Goal: Communication & Community: Answer question/provide support

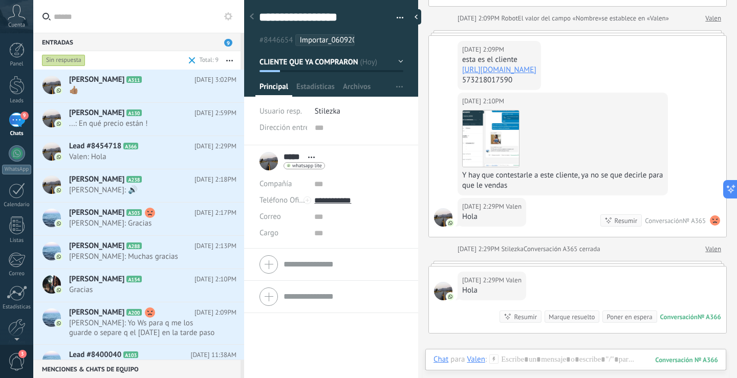
scroll to position [614, 0]
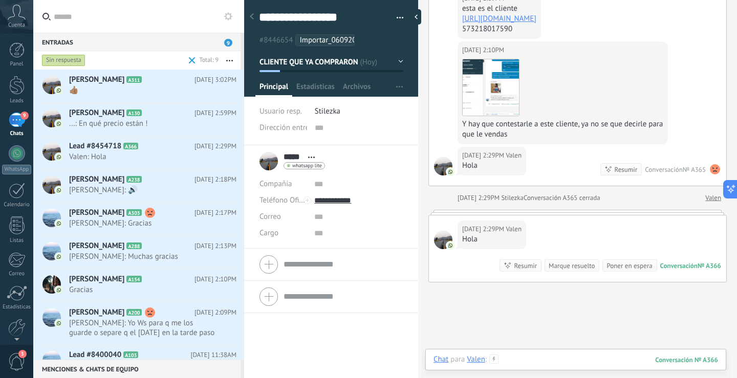
click at [539, 357] on div at bounding box center [575, 370] width 284 height 31
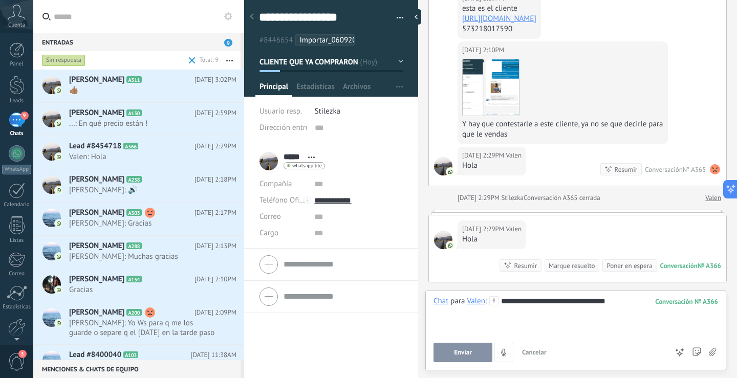
click at [470, 351] on span "Enviar" at bounding box center [463, 352] width 18 height 7
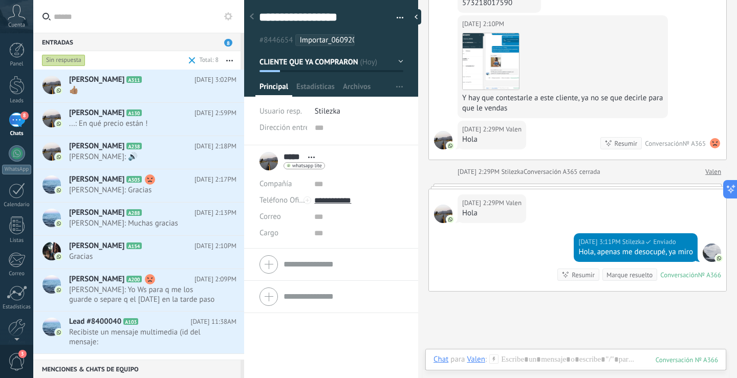
scroll to position [589, 0]
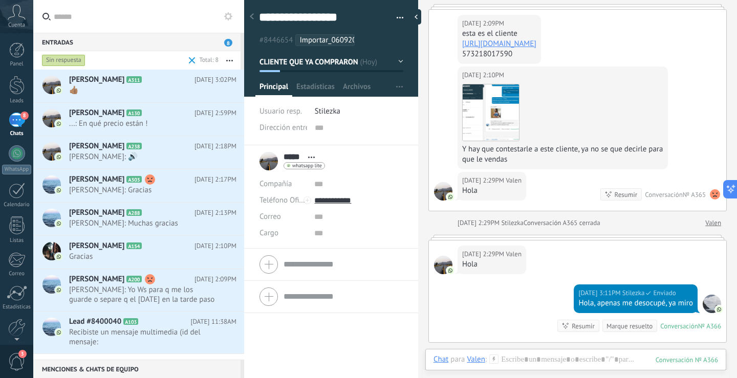
click at [531, 49] on link "https://ventasstilezka.kommo.com/chats/279/leads/detail/8446830?t=1757185676.51…" at bounding box center [499, 44] width 74 height 10
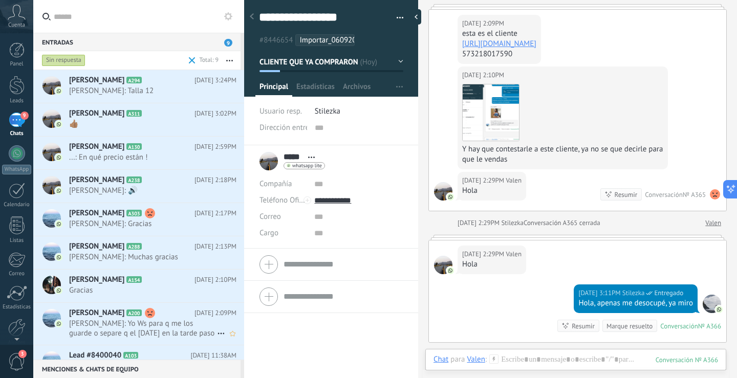
scroll to position [42, 0]
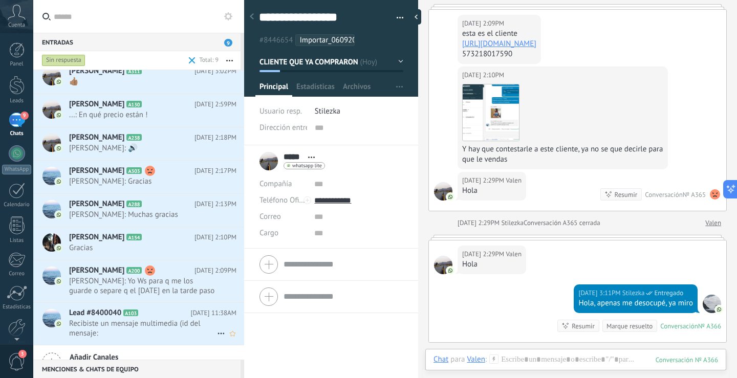
click at [139, 322] on span "Recibiste un mensaje multimedia (id del mensaje: B8E9A8F29EADCABAA123F4D64FB242…" at bounding box center [143, 328] width 148 height 19
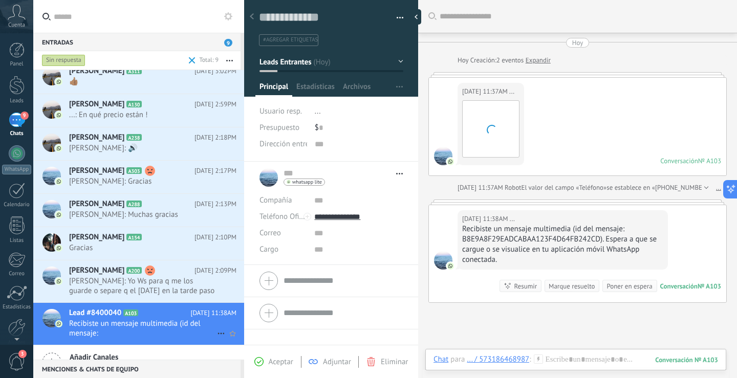
scroll to position [62, 0]
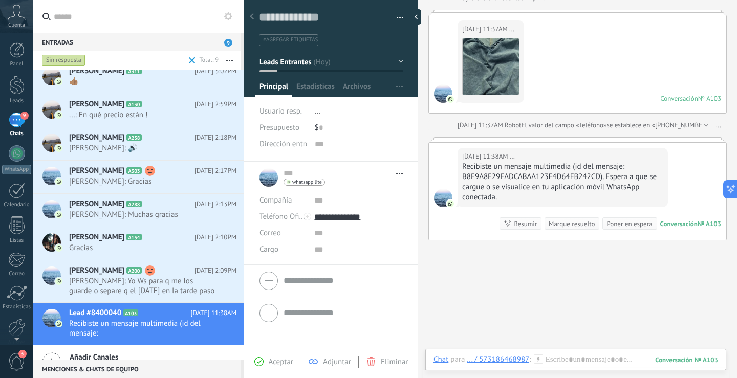
click at [571, 224] on div "Marque resuelto" at bounding box center [571, 224] width 46 height 10
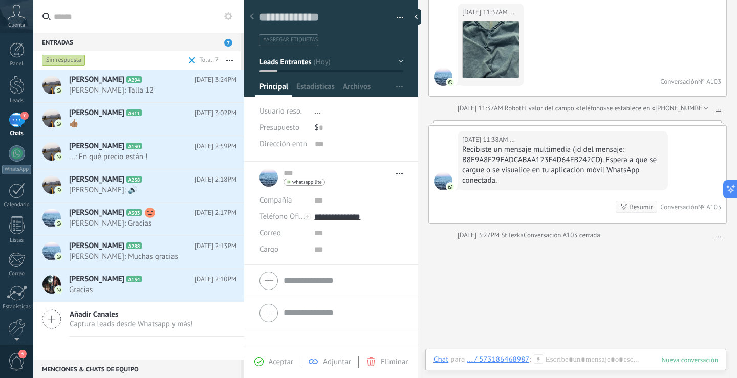
scroll to position [0, 0]
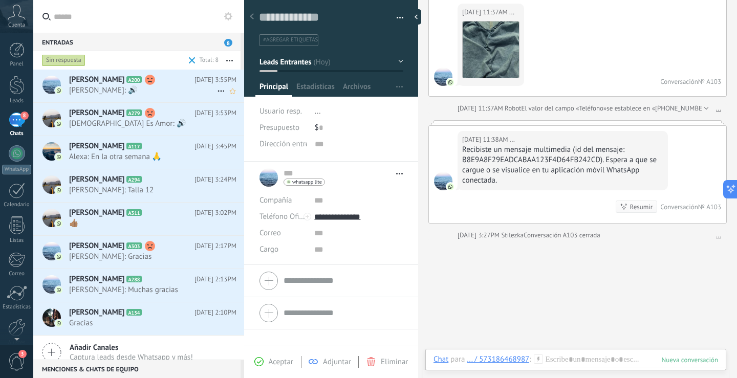
click at [147, 87] on span "Ana Isabel: 🔊" at bounding box center [143, 90] width 148 height 10
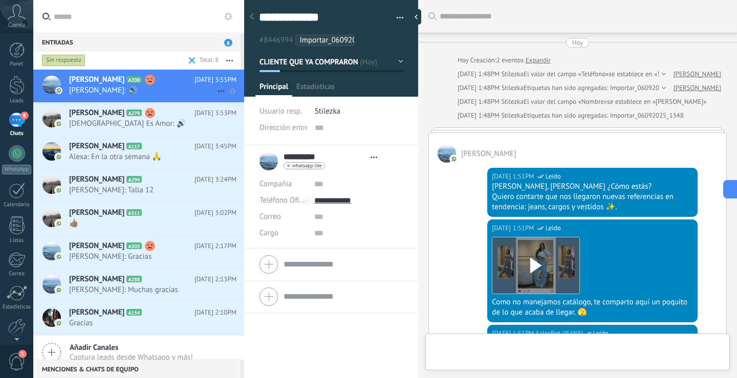
type textarea "**********"
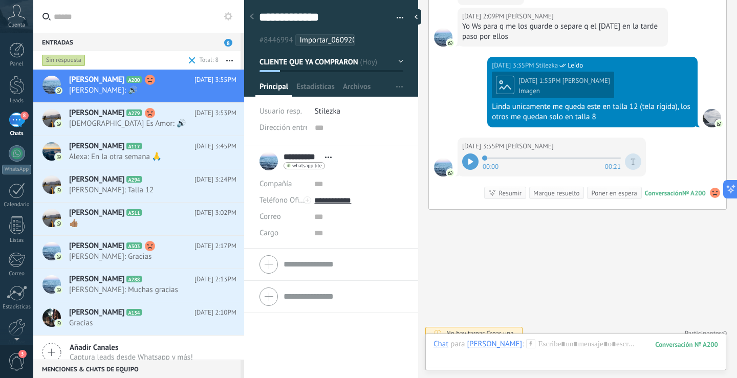
click at [471, 159] on icon at bounding box center [470, 162] width 5 height 6
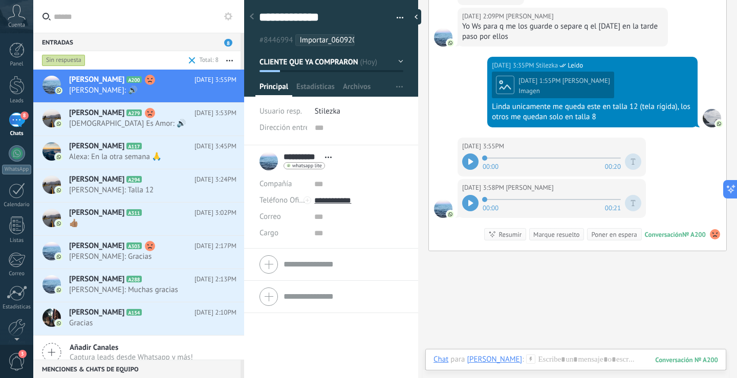
scroll to position [1019, 0]
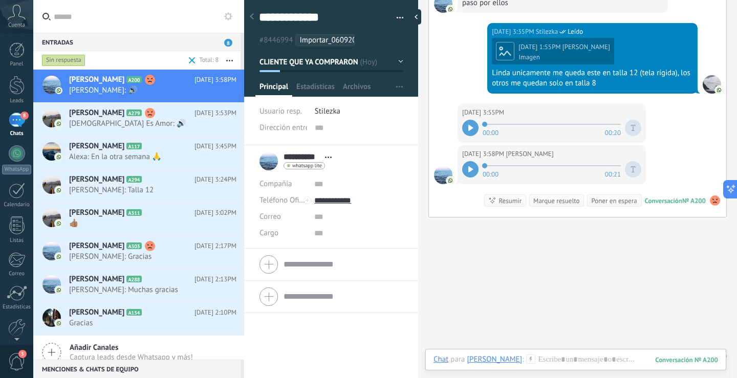
click at [471, 161] on div at bounding box center [470, 169] width 16 height 16
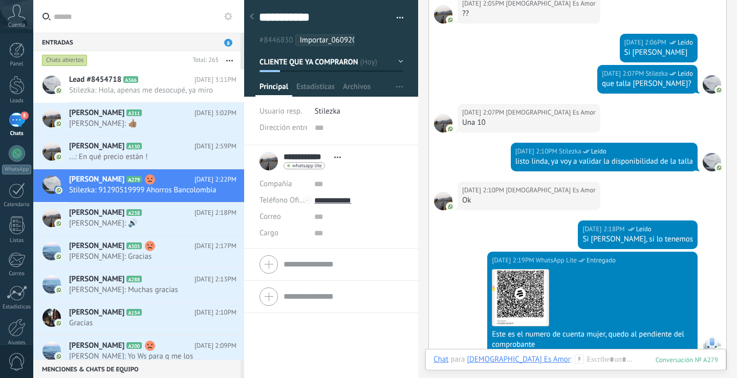
scroll to position [795, 0]
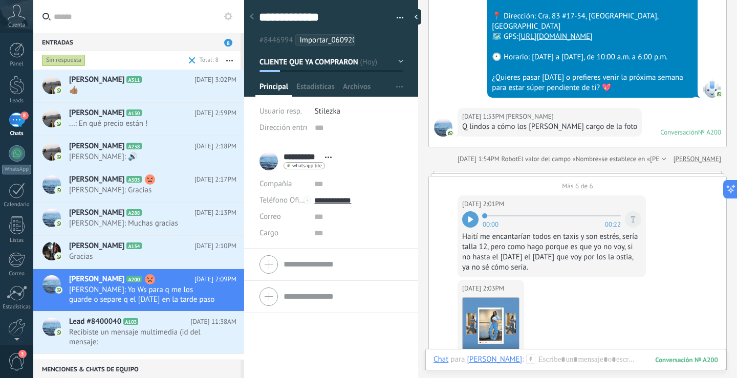
scroll to position [460, 0]
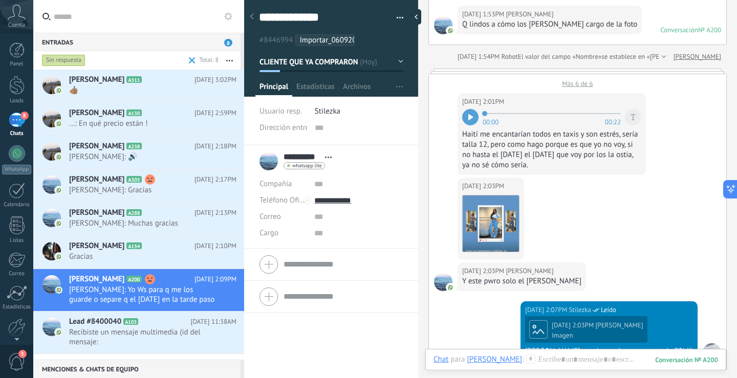
click at [472, 114] on icon at bounding box center [470, 117] width 5 height 6
click at [579, 74] on div "Más 6 de 6" at bounding box center [577, 81] width 297 height 14
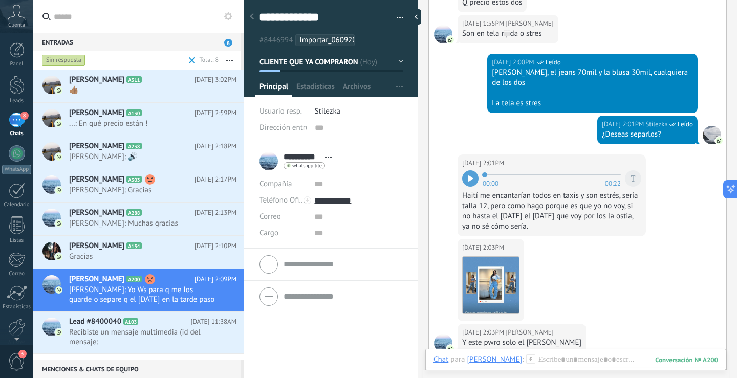
scroll to position [777, 0]
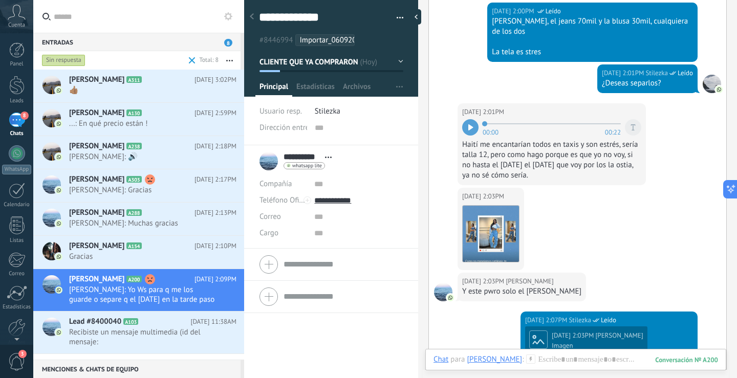
click at [464, 119] on div at bounding box center [470, 127] width 16 height 16
click at [492, 218] on img at bounding box center [490, 234] width 56 height 56
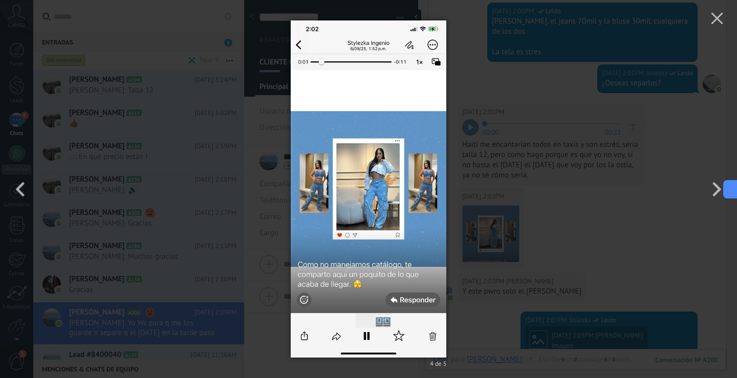
click at [552, 165] on div "4 de 5" at bounding box center [368, 189] width 737 height 378
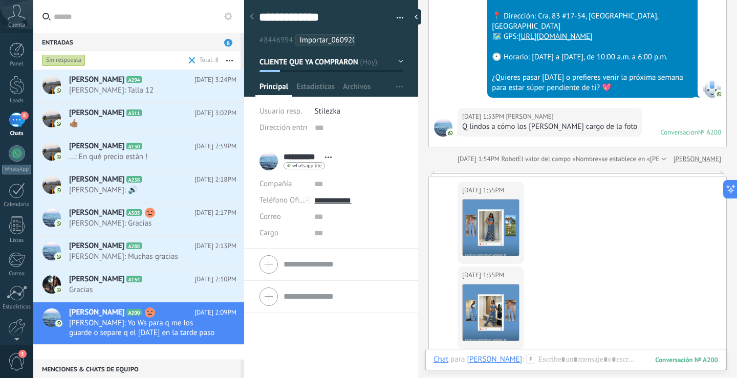
scroll to position [409, 0]
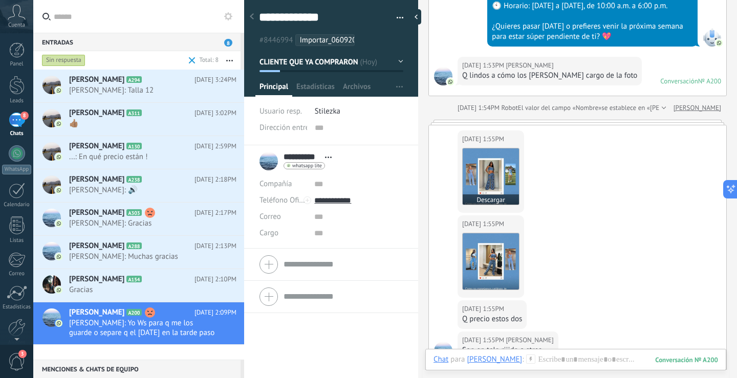
click at [477, 156] on img at bounding box center [490, 176] width 56 height 56
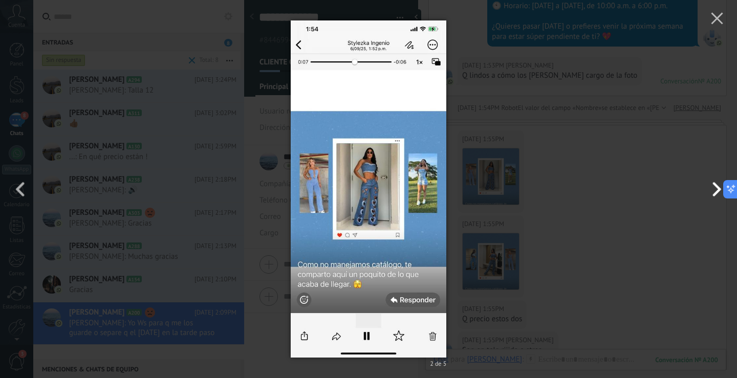
click at [718, 188] on button "button" at bounding box center [714, 189] width 46 height 56
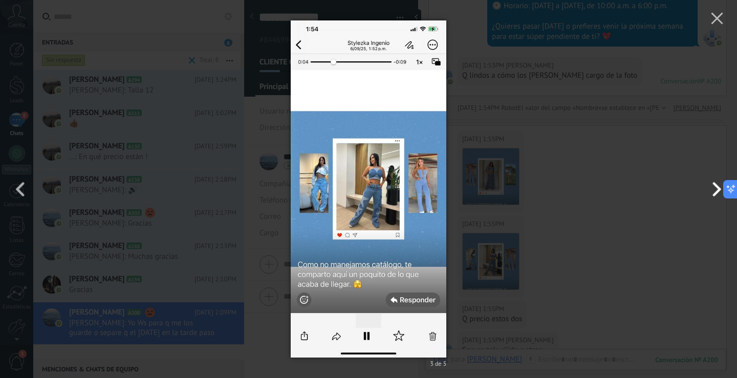
click at [719, 190] on button "button" at bounding box center [714, 189] width 46 height 56
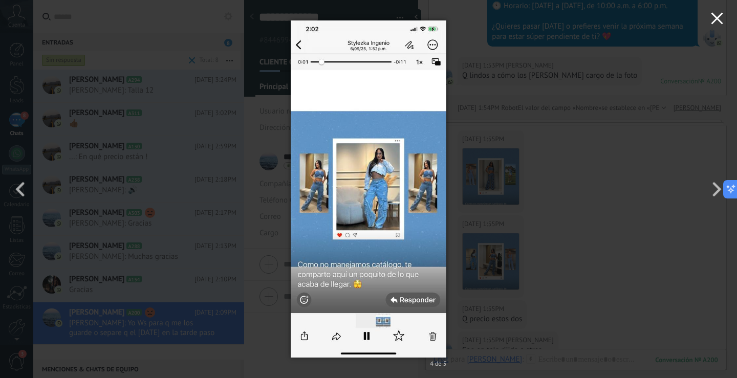
click at [714, 16] on use "button" at bounding box center [717, 18] width 12 height 12
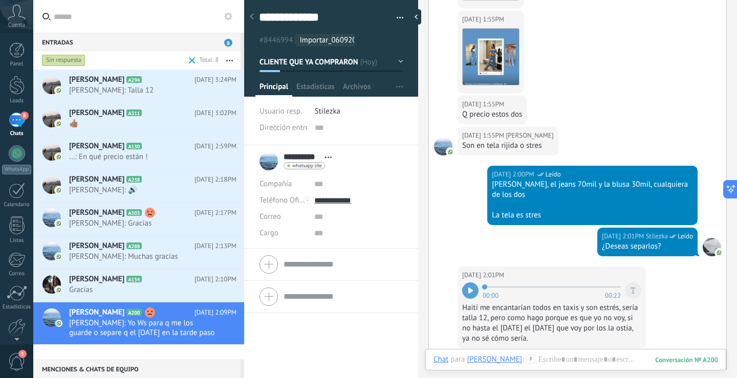
scroll to position [716, 0]
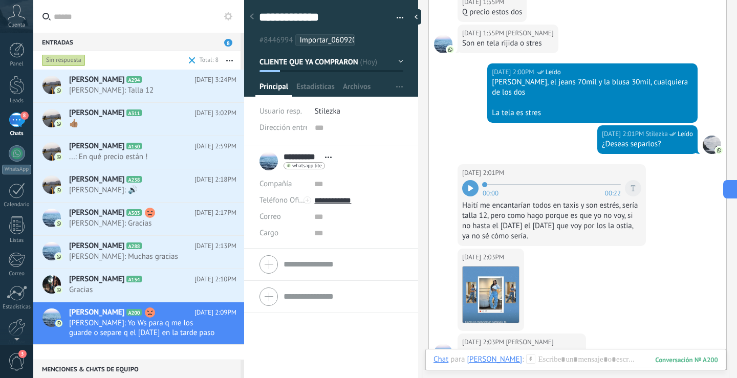
click at [470, 180] on div at bounding box center [470, 188] width 16 height 16
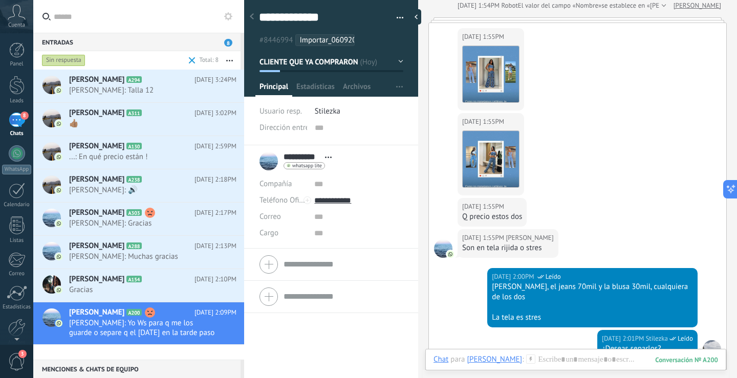
scroll to position [460, 0]
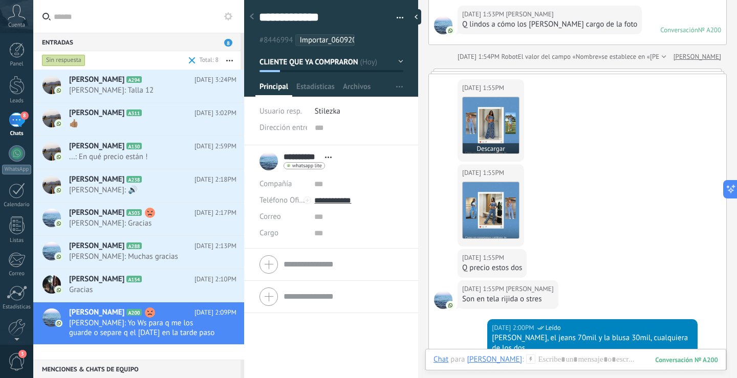
click at [484, 112] on img at bounding box center [490, 125] width 56 height 56
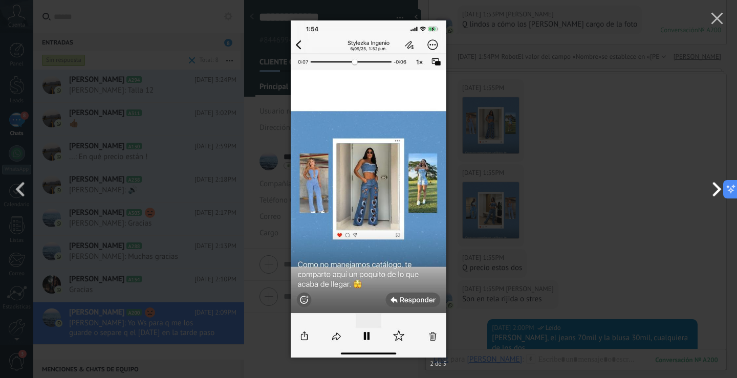
click at [710, 190] on button "button" at bounding box center [714, 189] width 46 height 56
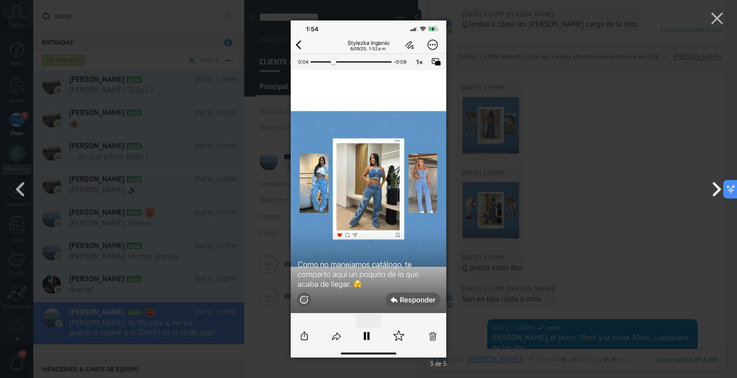
click at [710, 190] on button "button" at bounding box center [714, 189] width 46 height 56
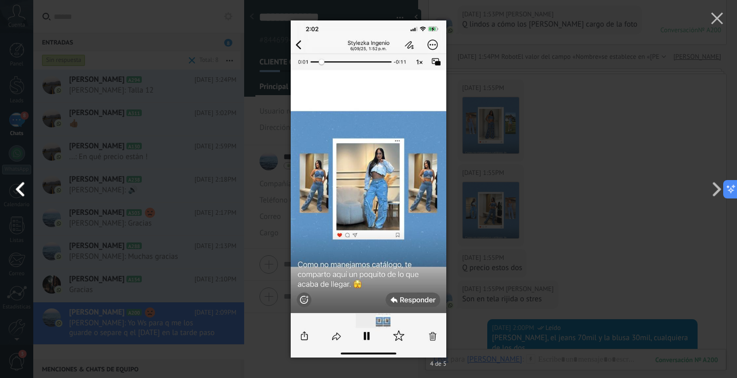
click at [16, 187] on button "button" at bounding box center [23, 189] width 46 height 56
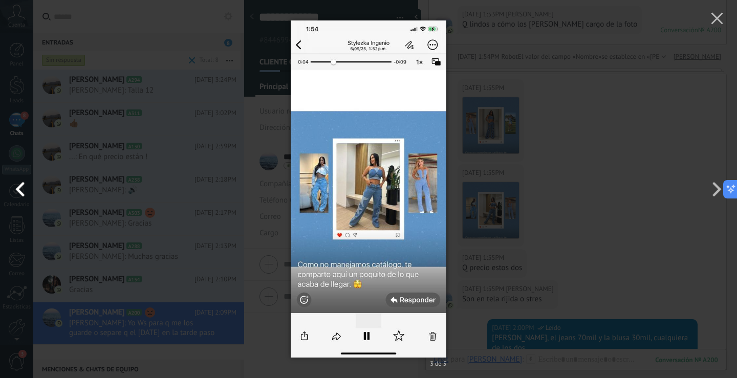
click at [16, 187] on button "button" at bounding box center [23, 189] width 46 height 56
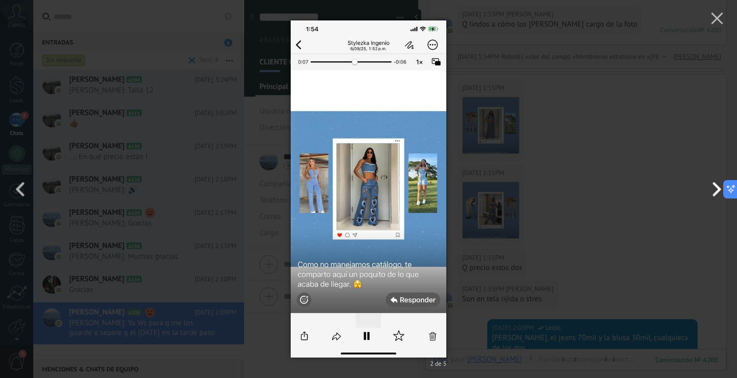
click at [713, 193] on button "button" at bounding box center [714, 189] width 46 height 56
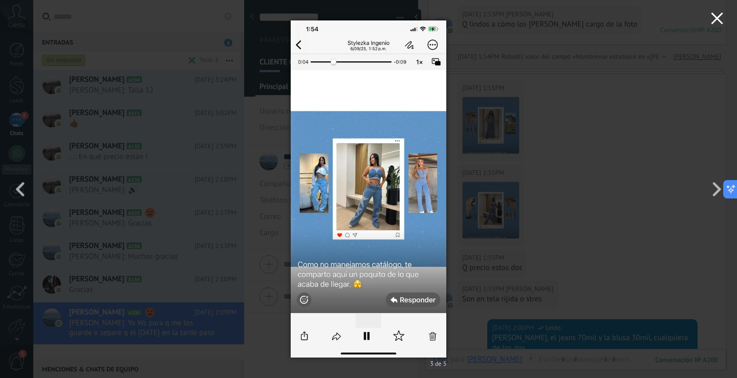
click at [714, 13] on icon "button" at bounding box center [717, 18] width 12 height 12
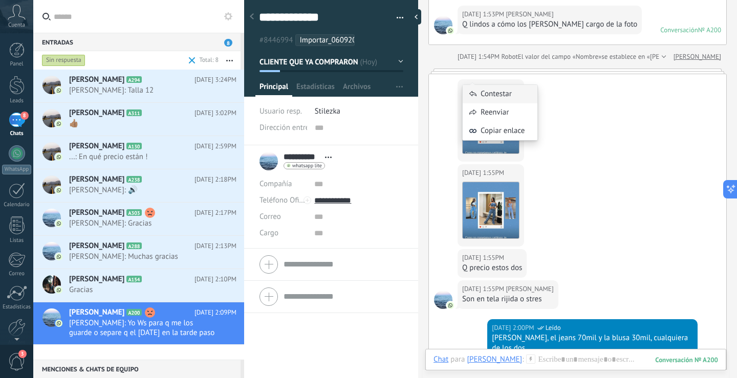
click at [483, 94] on div "Contestar" at bounding box center [499, 94] width 75 height 18
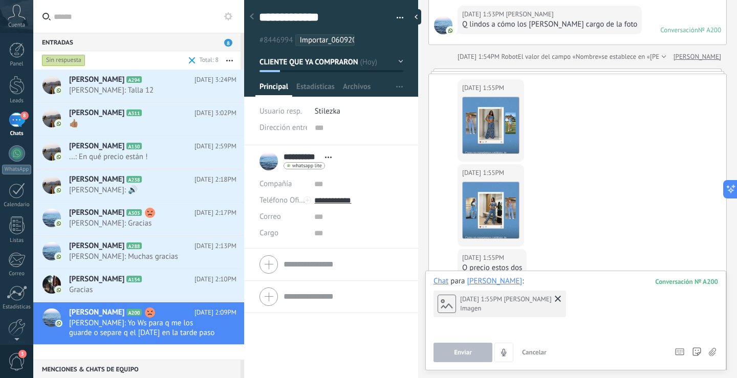
scroll to position [1341, 0]
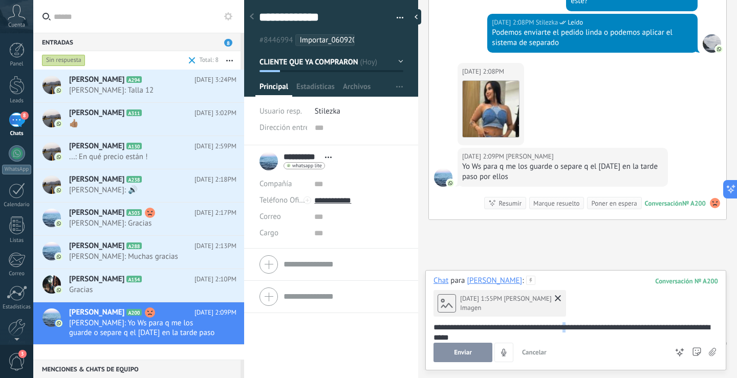
click at [579, 327] on div "**********" at bounding box center [575, 332] width 284 height 20
click at [582, 328] on div "**********" at bounding box center [575, 332] width 284 height 20
click at [615, 325] on div "**********" at bounding box center [575, 332] width 284 height 20
drag, startPoint x: 472, startPoint y: 338, endPoint x: 427, endPoint y: 337, distance: 45.0
click at [427, 337] on div "**********" at bounding box center [575, 320] width 301 height 100
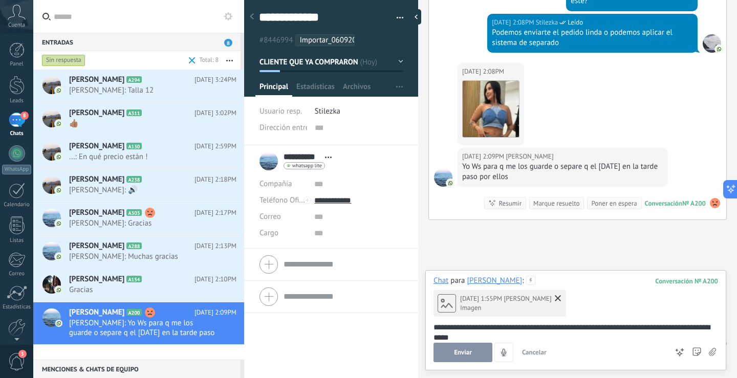
click at [473, 350] on button "Enviar" at bounding box center [462, 352] width 59 height 19
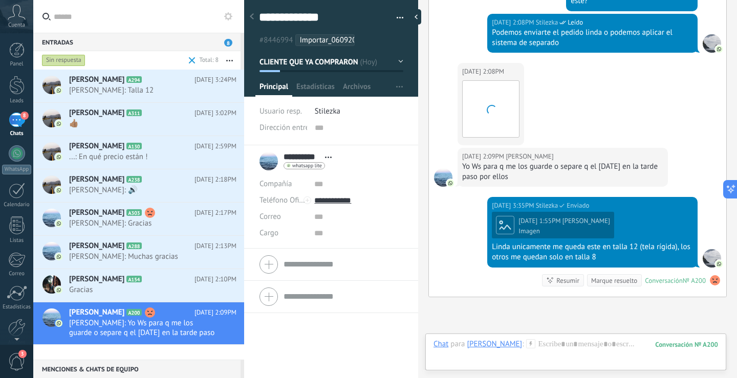
scroll to position [1419, 0]
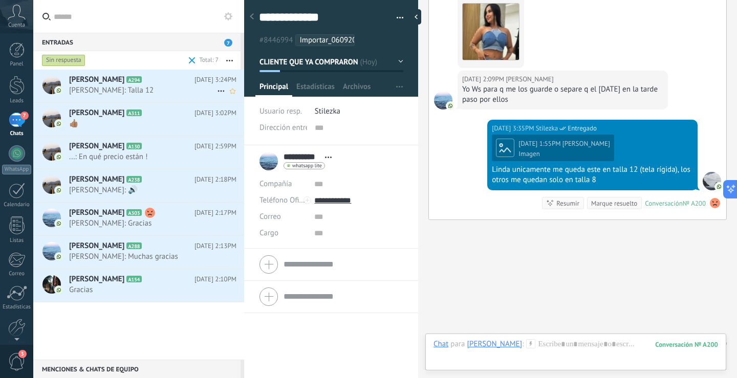
click at [153, 90] on span "karilin daián: Talla 12" at bounding box center [143, 90] width 148 height 10
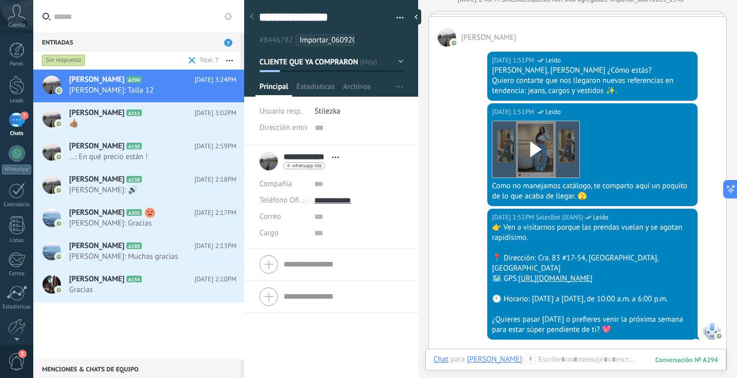
scroll to position [321, 0]
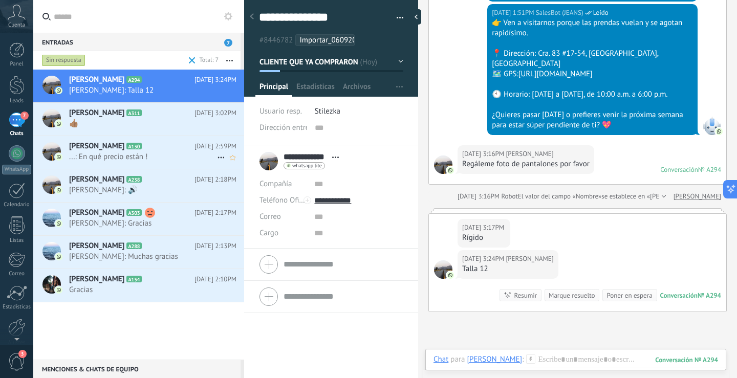
click at [141, 148] on span "A130" at bounding box center [133, 146] width 15 height 7
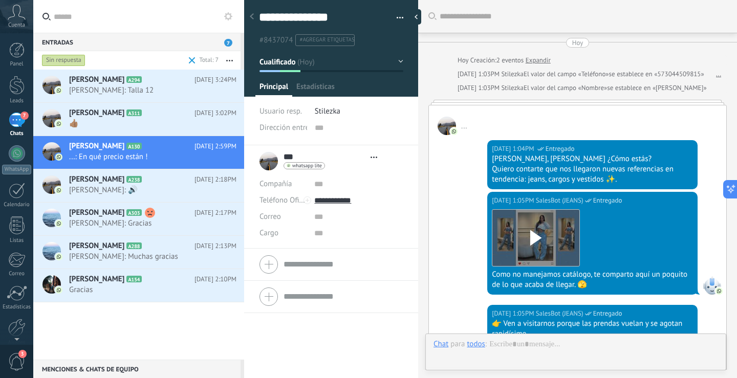
type textarea "**********"
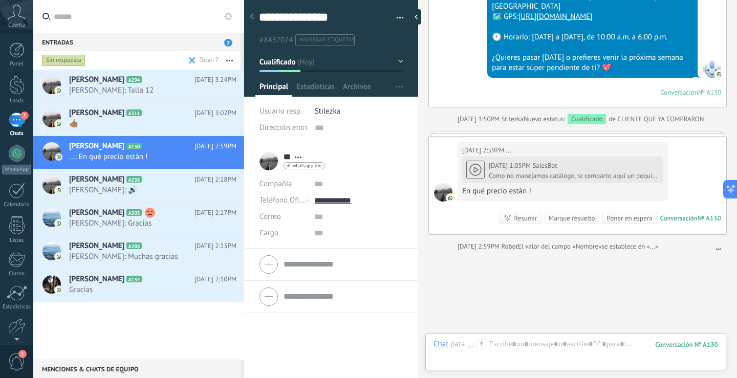
scroll to position [400, 0]
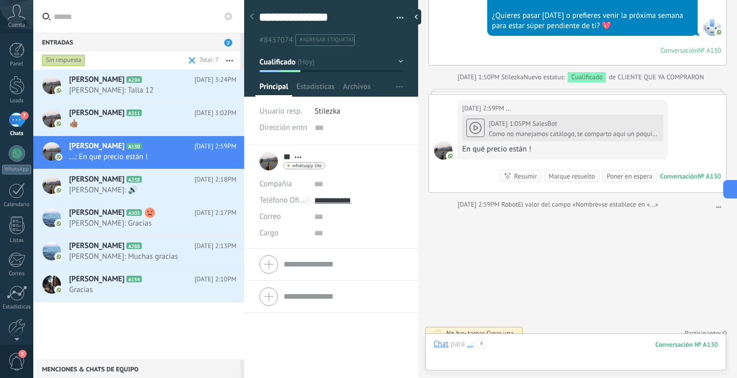
click at [569, 347] on div at bounding box center [575, 354] width 284 height 31
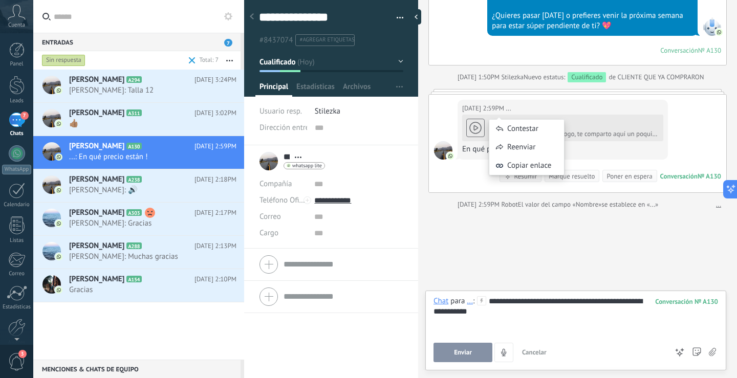
click at [512, 115] on div "Contestar Reenviar Copiar enlace" at bounding box center [527, 142] width 76 height 77
click at [597, 130] on div "Como no manejamos catálogo, te comparto aquí un poquito de lo que acaba de lleg…" at bounding box center [574, 134] width 170 height 8
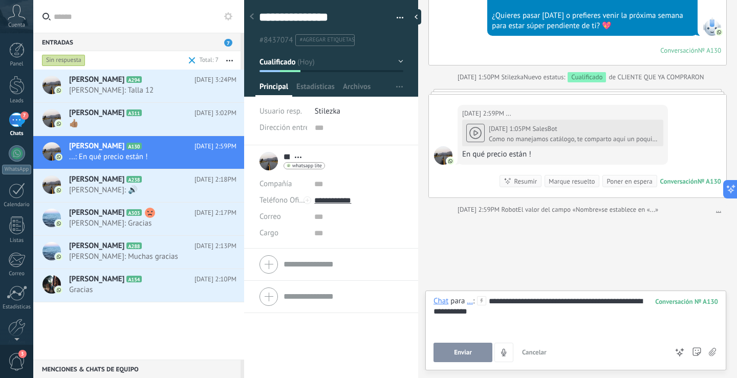
scroll to position [59, 0]
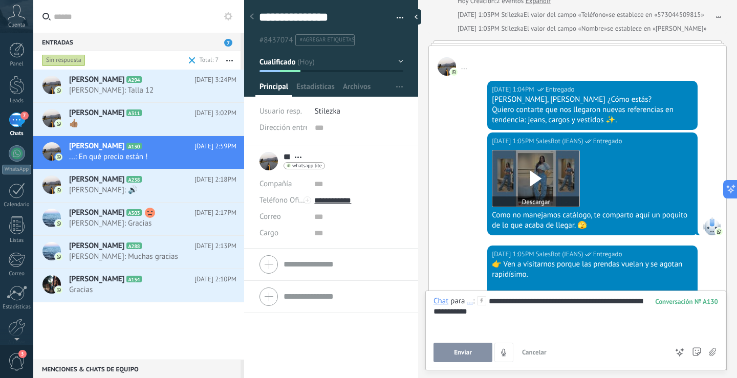
click at [533, 175] on use at bounding box center [535, 178] width 11 height 15
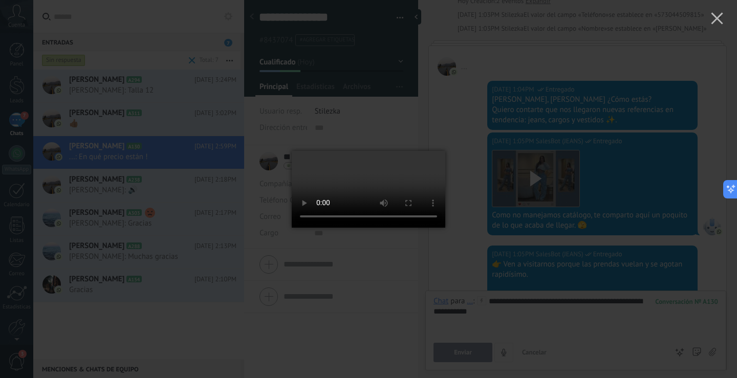
click at [410, 208] on video at bounding box center [368, 189] width 153 height 118
click at [406, 217] on video at bounding box center [368, 189] width 153 height 118
click at [395, 209] on video at bounding box center [368, 189] width 153 height 118
click at [718, 16] on use "button" at bounding box center [717, 18] width 12 height 12
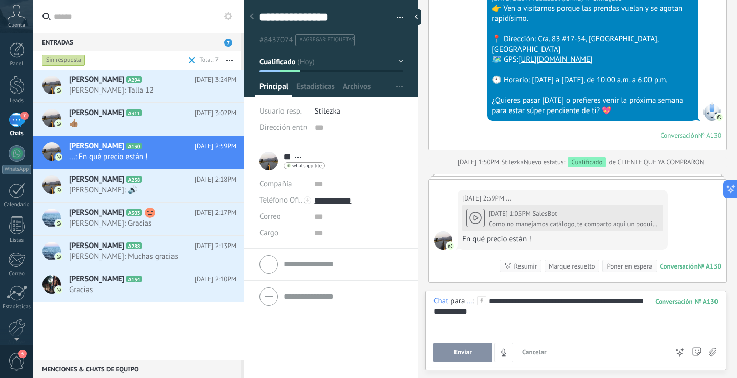
scroll to position [405, 0]
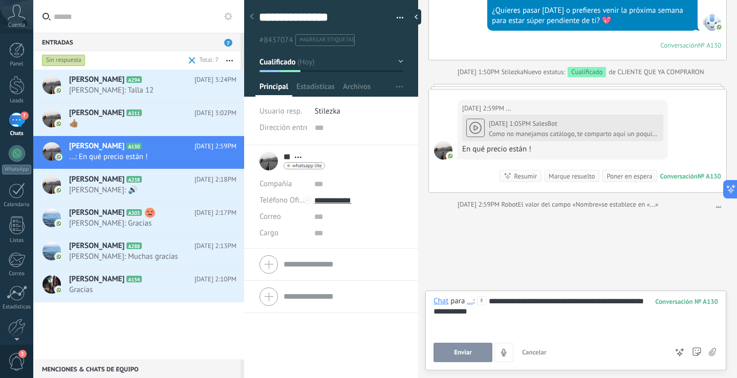
click at [450, 313] on div "**********" at bounding box center [575, 315] width 284 height 39
click at [452, 315] on div "**********" at bounding box center [575, 315] width 284 height 39
click at [472, 351] on button "Enviar" at bounding box center [462, 352] width 59 height 19
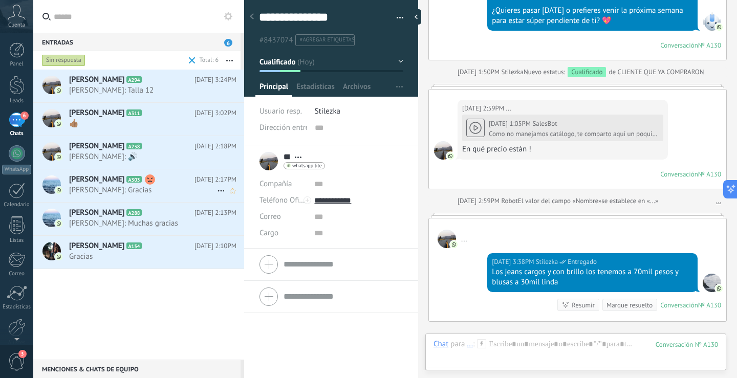
scroll to position [517, 0]
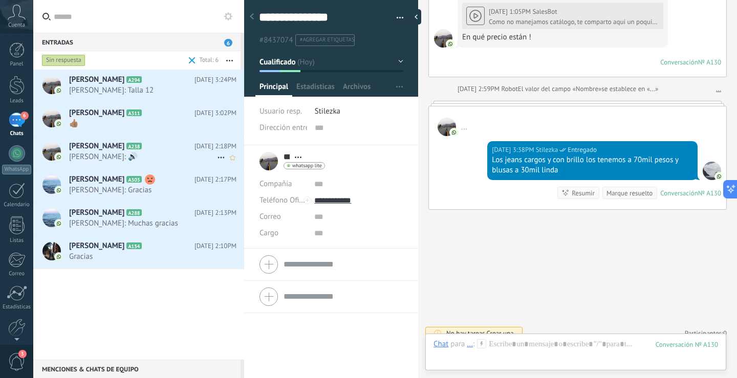
click at [111, 152] on span "[PERSON_NAME]: 🔊" at bounding box center [143, 157] width 148 height 10
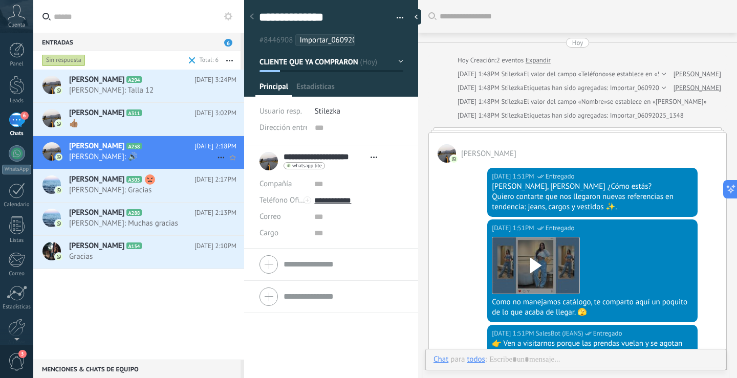
type textarea "**********"
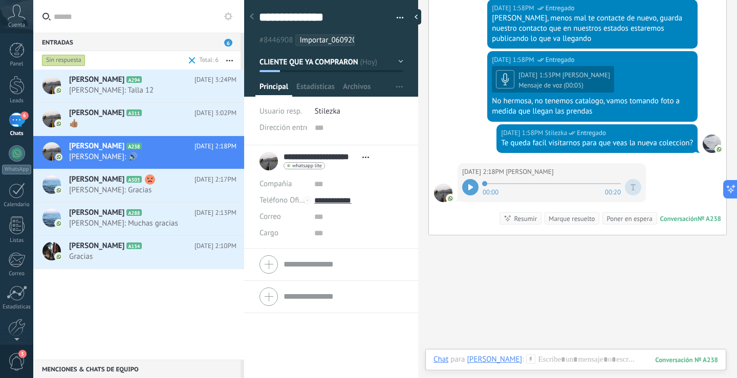
click at [471, 184] on icon at bounding box center [470, 187] width 5 height 6
click at [454, 82] on div "Hoy 1:58PM Stilezka Entregado Hoy 1:53PM Beatriz Torres Ospina Mensaje de voz (…" at bounding box center [577, 87] width 297 height 73
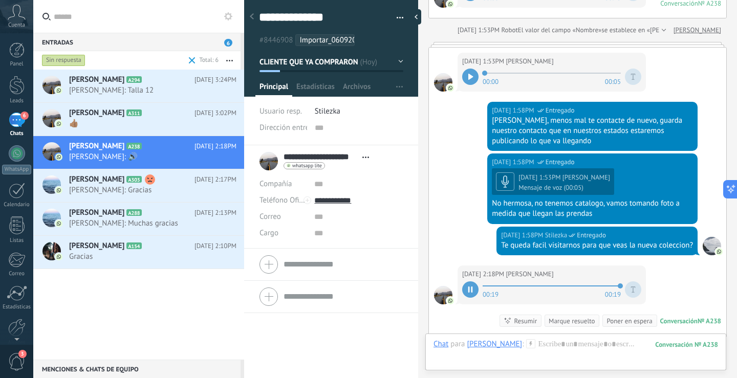
scroll to position [625, 0]
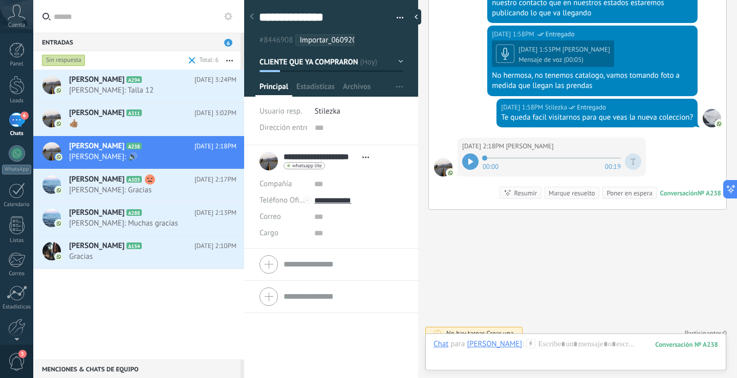
click at [470, 159] on icon at bounding box center [470, 162] width 5 height 6
click at [574, 347] on div at bounding box center [575, 354] width 284 height 31
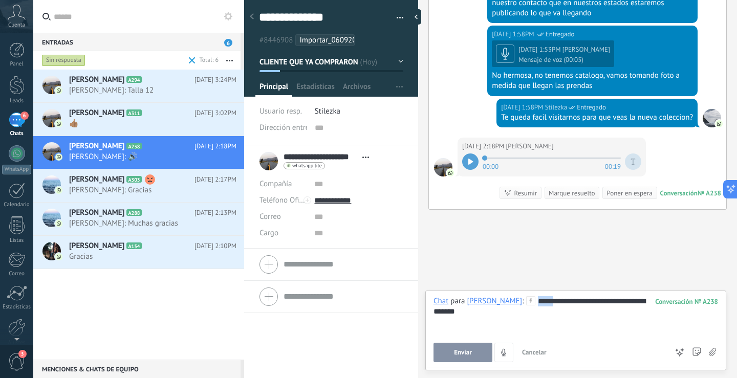
drag, startPoint x: 568, startPoint y: 301, endPoint x: 552, endPoint y: 302, distance: 16.4
click at [552, 302] on div "**********" at bounding box center [575, 315] width 284 height 39
click at [514, 313] on div "**********" at bounding box center [575, 315] width 284 height 39
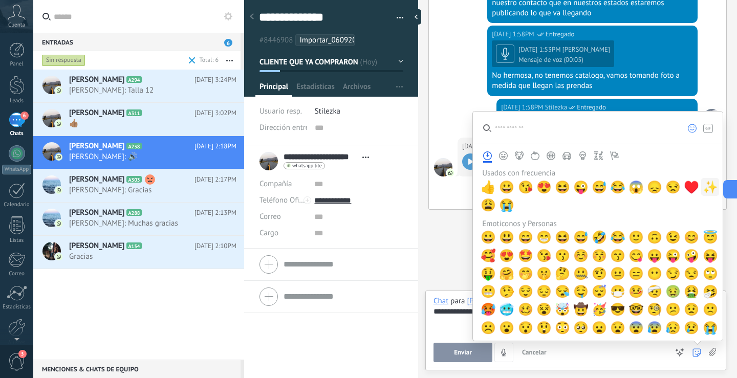
click at [706, 184] on span "✨" at bounding box center [709, 187] width 15 height 14
click at [686, 184] on span "♥️" at bounding box center [691, 187] width 15 height 14
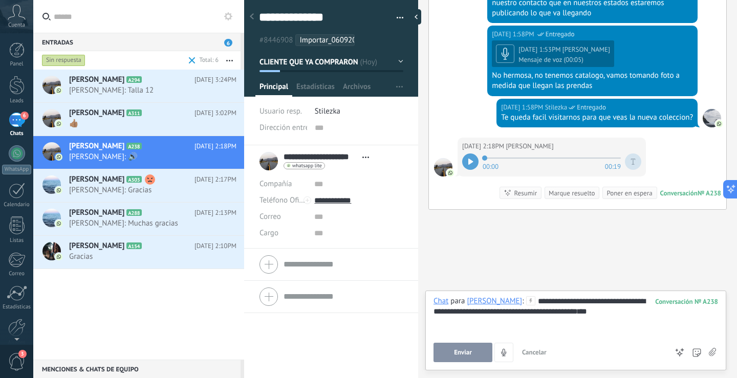
click at [461, 349] on span "Enviar" at bounding box center [463, 352] width 18 height 7
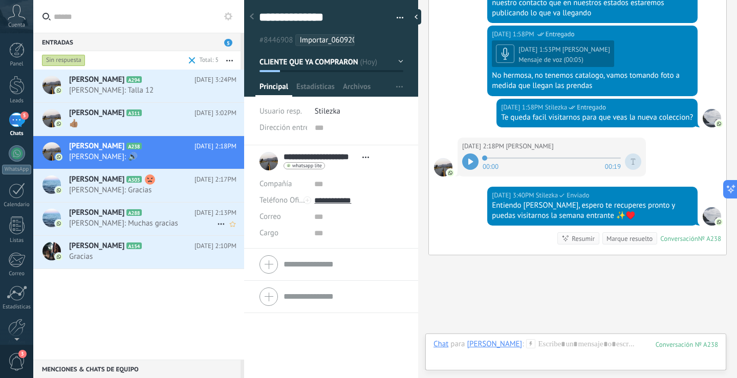
scroll to position [671, 0]
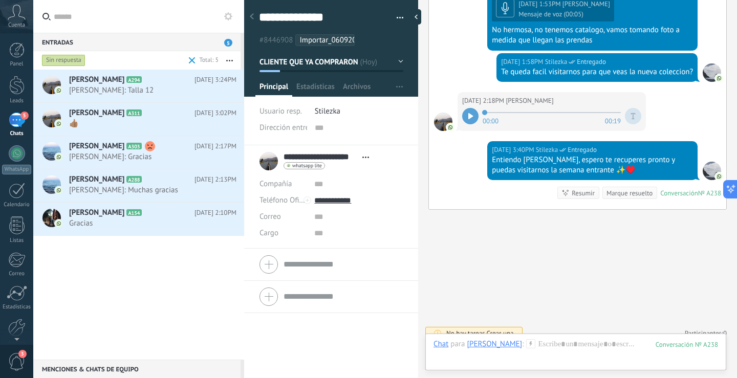
click at [141, 291] on div "CAROLINA GRUESO A294 Hoy 3:24PM karilin daián: Talla 12 JAZMIN ORTIZ A311" at bounding box center [138, 215] width 211 height 290
